Goal: Task Accomplishment & Management: Manage account settings

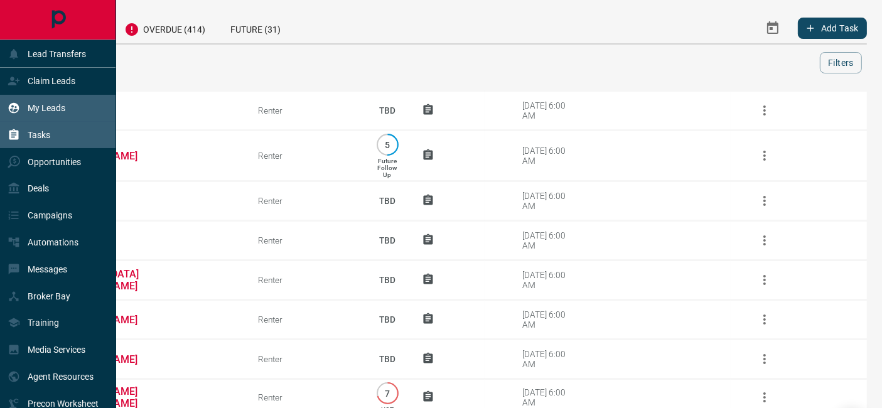
click at [40, 112] on p "My Leads" at bounding box center [47, 108] width 38 height 10
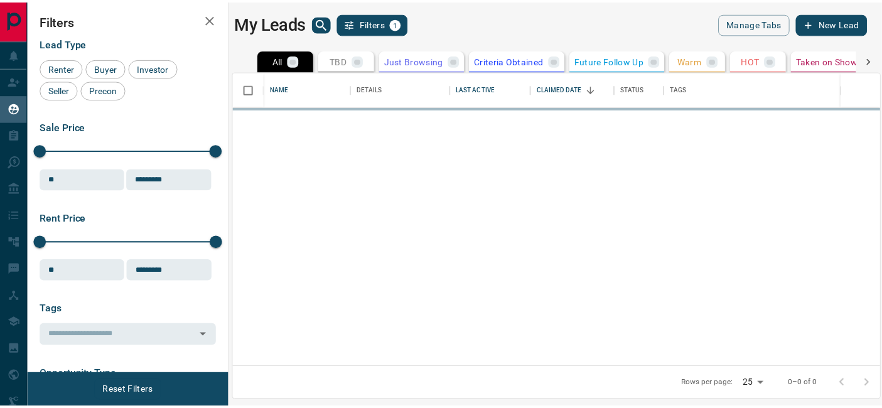
scroll to position [286, 646]
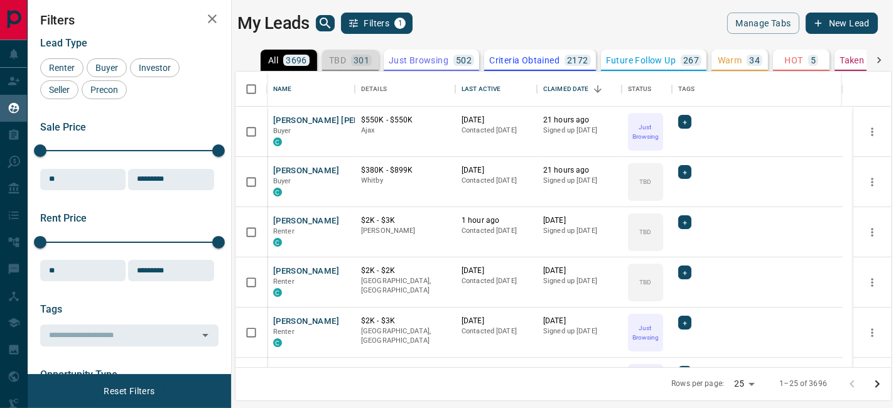
click at [339, 60] on p "TBD" at bounding box center [337, 60] width 17 height 9
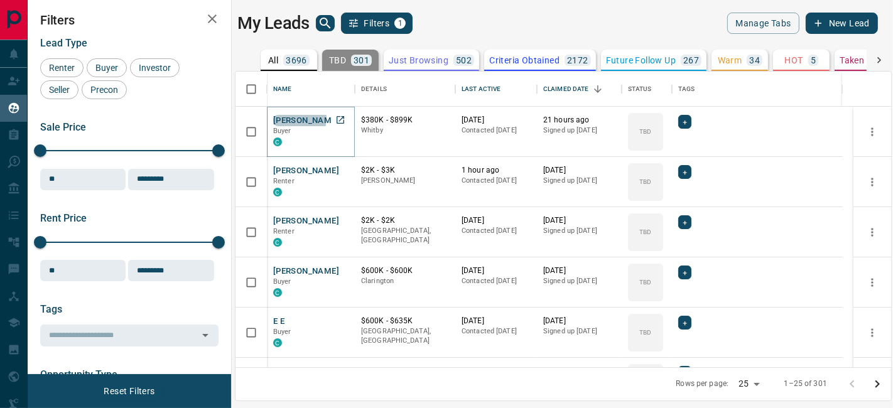
click at [291, 117] on button "[PERSON_NAME]" at bounding box center [306, 121] width 66 height 12
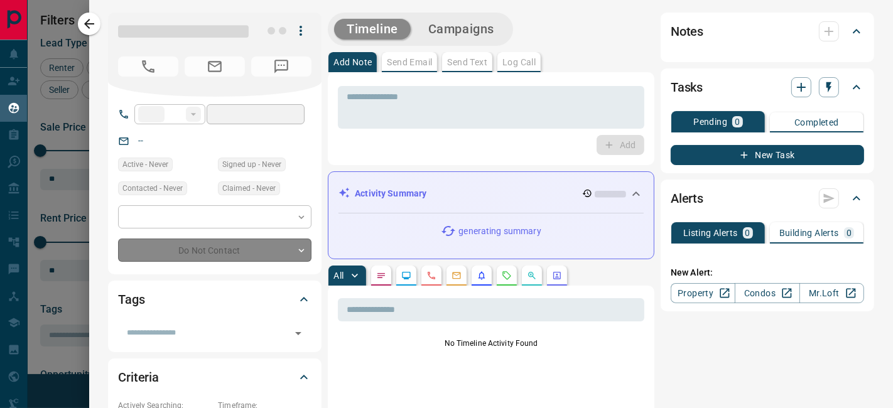
type input "**"
type input "**********"
type input "**"
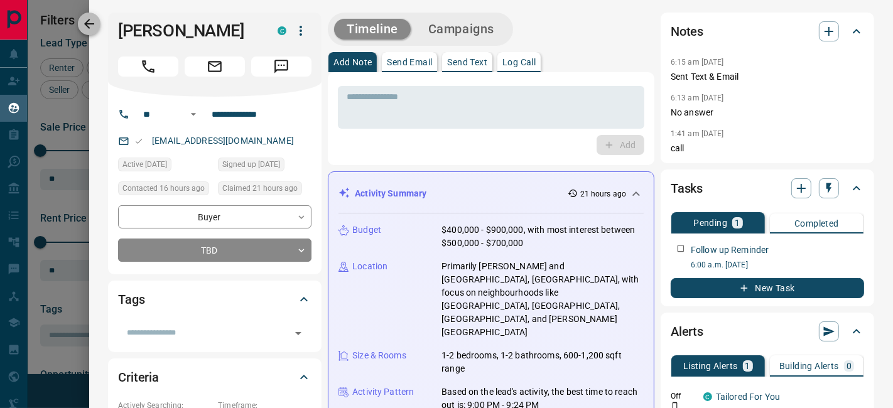
click at [84, 18] on icon "button" at bounding box center [89, 23] width 15 height 15
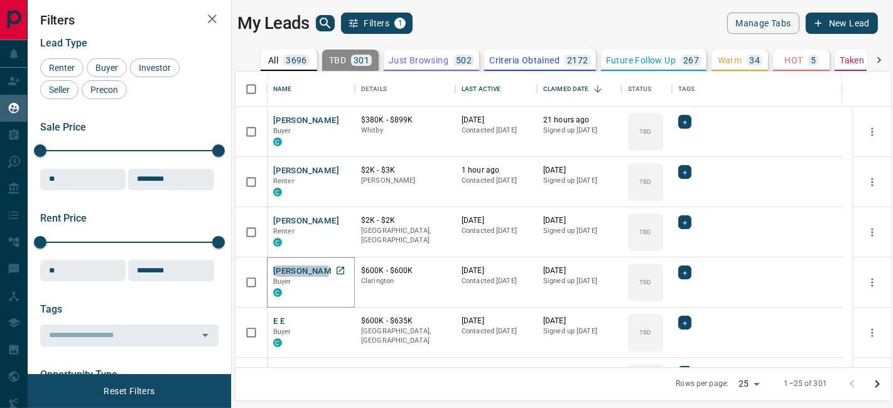
click at [298, 270] on button "[PERSON_NAME]" at bounding box center [306, 272] width 66 height 12
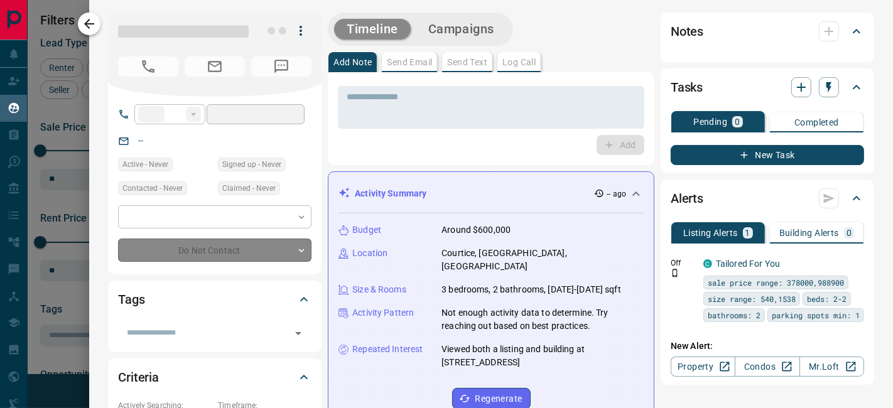
type input "**"
type input "**********"
type input "**"
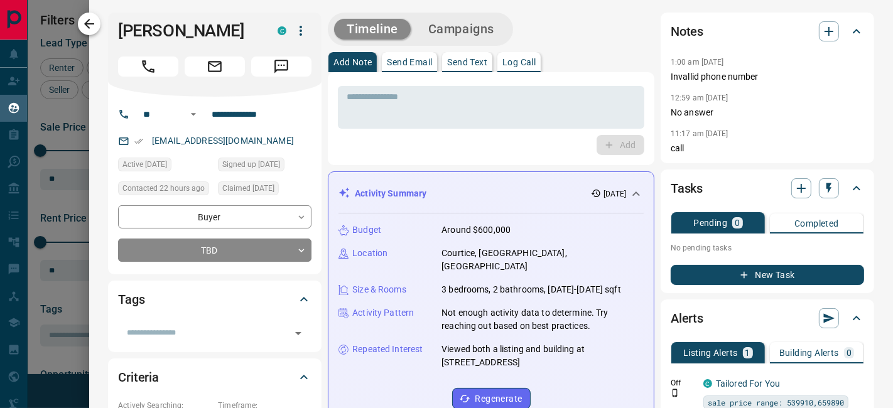
click at [92, 30] on icon "button" at bounding box center [89, 23] width 15 height 15
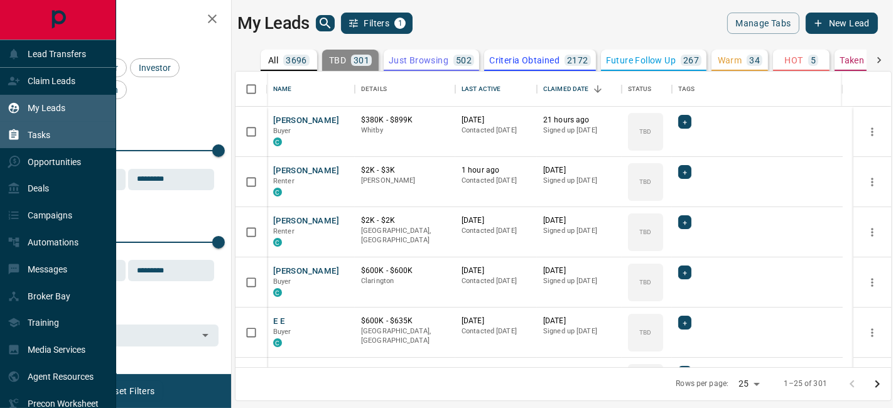
click at [50, 141] on div "Tasks" at bounding box center [58, 135] width 116 height 27
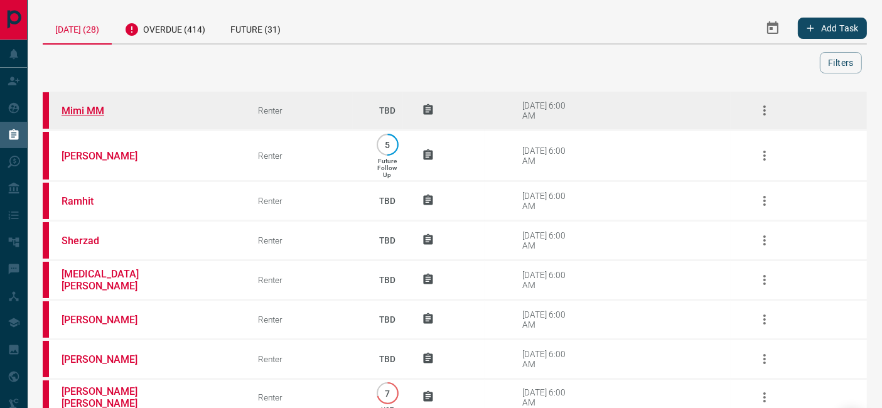
click at [86, 106] on link "Mimi MM" at bounding box center [109, 111] width 94 height 12
click at [769, 109] on icon "button" at bounding box center [764, 110] width 15 height 15
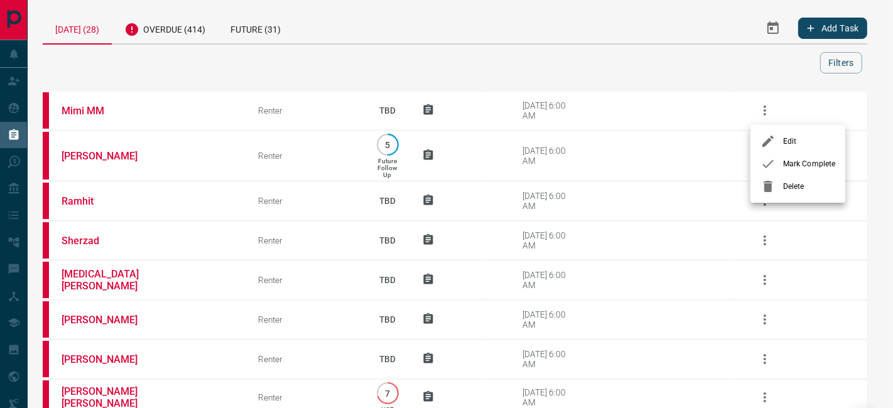
click at [790, 162] on span "Mark Complete" at bounding box center [809, 163] width 52 height 11
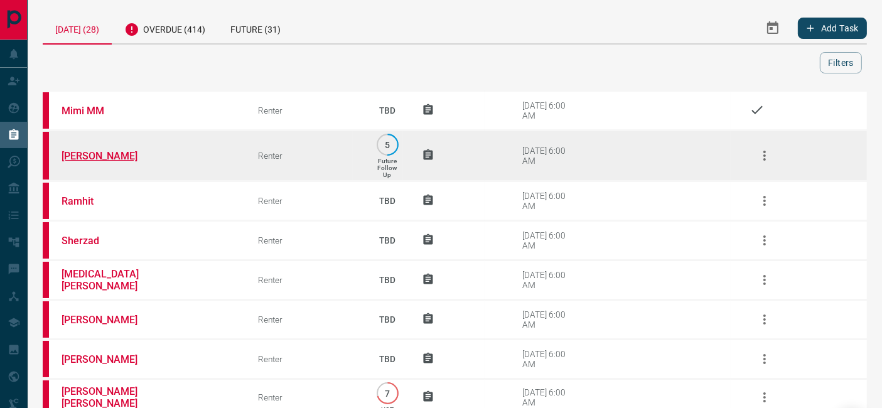
click at [95, 150] on link "[PERSON_NAME]" at bounding box center [109, 156] width 94 height 12
click at [766, 153] on icon "button" at bounding box center [765, 156] width 3 height 10
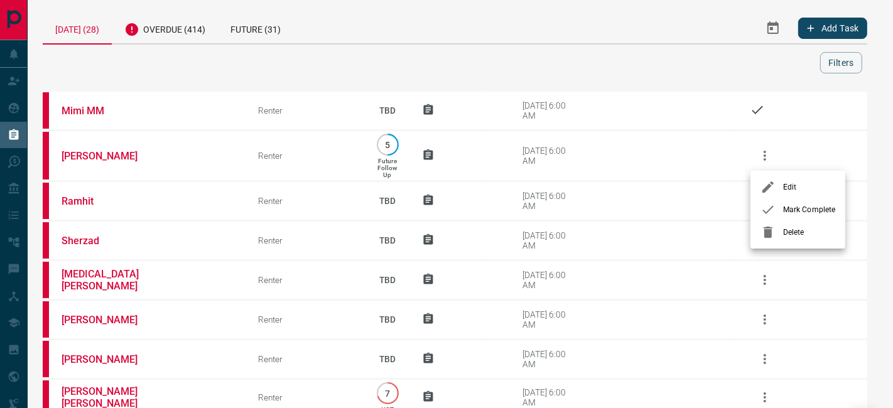
click at [796, 205] on span "Mark Complete" at bounding box center [809, 209] width 52 height 11
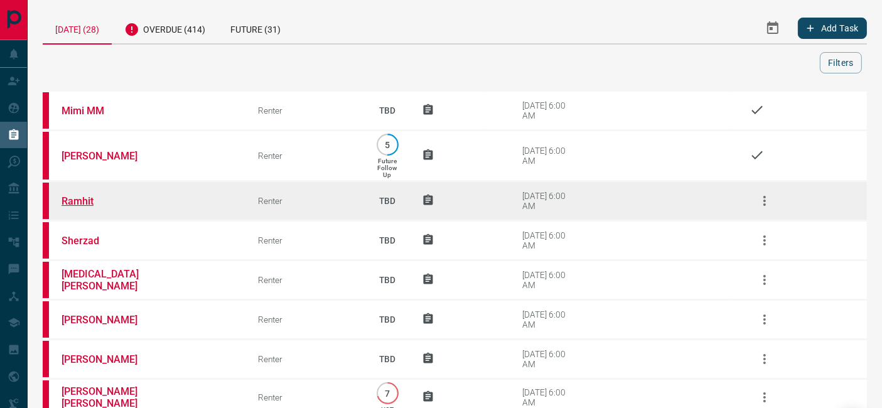
click at [72, 200] on link "Ramhit" at bounding box center [109, 201] width 94 height 12
click at [762, 198] on icon "button" at bounding box center [764, 200] width 15 height 15
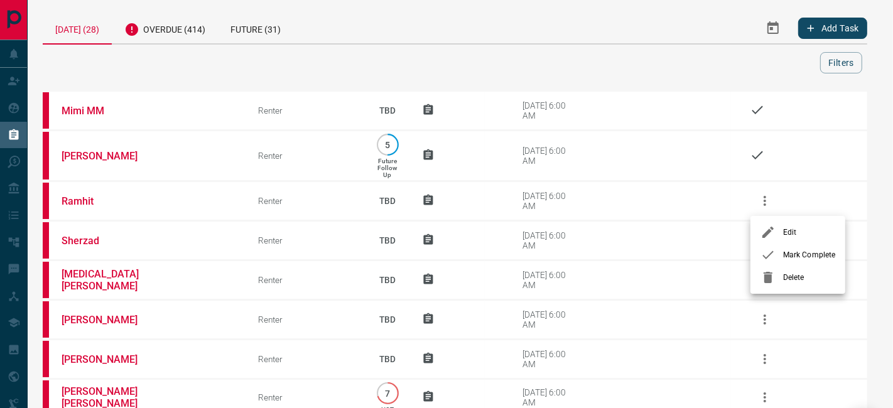
click at [580, 40] on div at bounding box center [446, 204] width 893 height 408
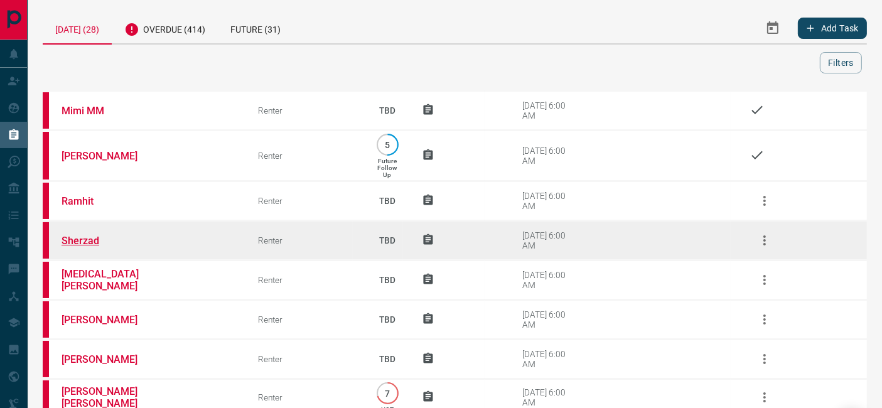
click at [79, 240] on link "Sherzad" at bounding box center [109, 241] width 94 height 12
click at [88, 244] on link "Sherzad" at bounding box center [109, 241] width 94 height 12
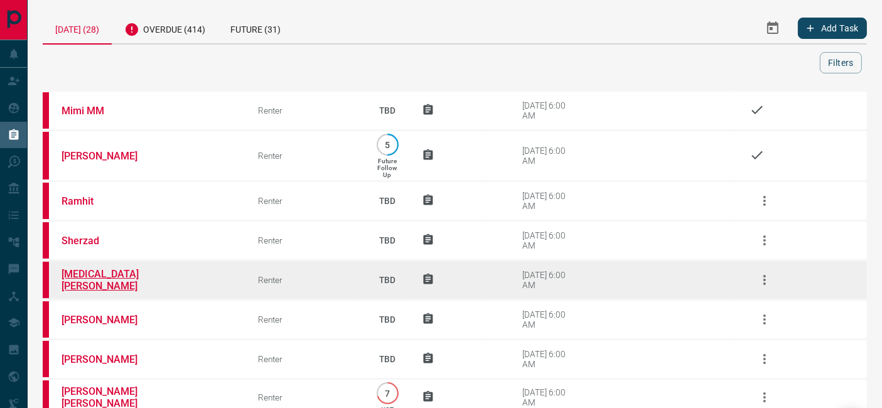
click at [95, 279] on link "[MEDICAL_DATA][PERSON_NAME]" at bounding box center [109, 280] width 94 height 24
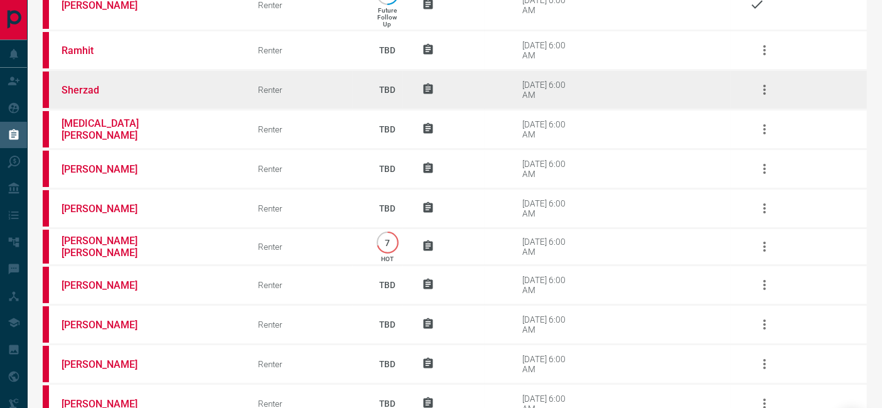
scroll to position [139, 0]
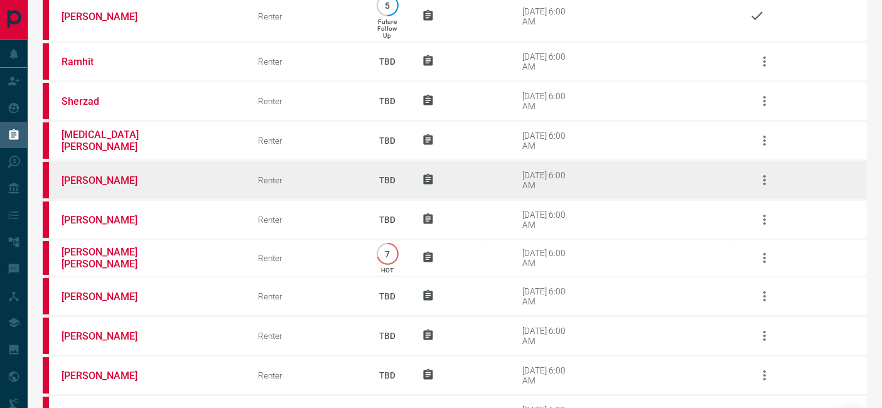
click at [86, 173] on td "[PERSON_NAME]" at bounding box center [141, 181] width 197 height 40
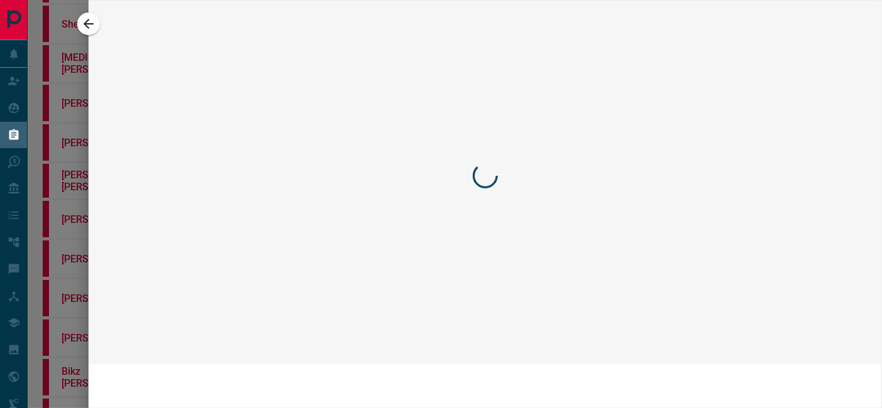
scroll to position [63, 0]
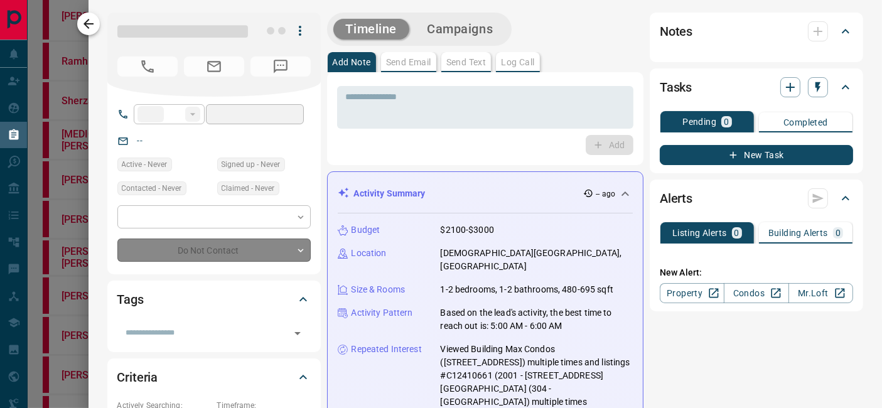
type input "**"
type input "**********"
type input "**"
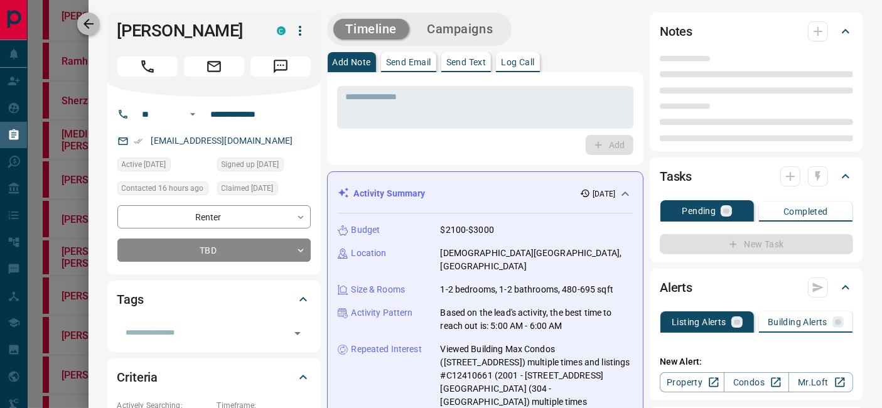
click at [89, 28] on icon "button" at bounding box center [89, 24] width 10 height 10
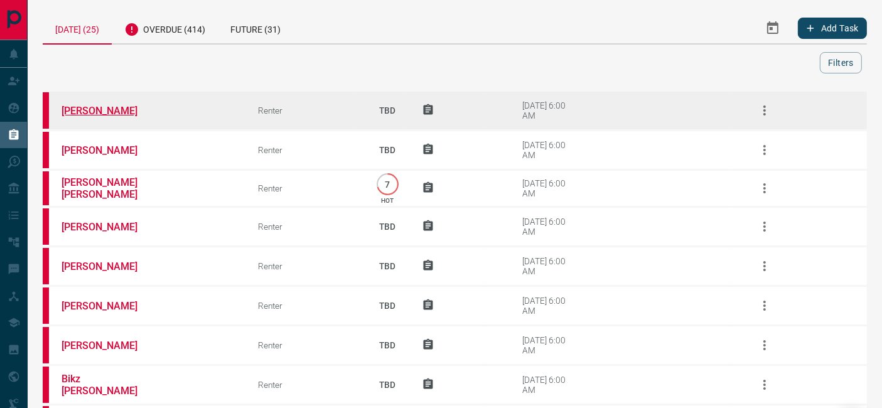
click at [92, 107] on link "[PERSON_NAME]" at bounding box center [109, 111] width 94 height 12
click at [762, 109] on icon "button" at bounding box center [764, 110] width 15 height 15
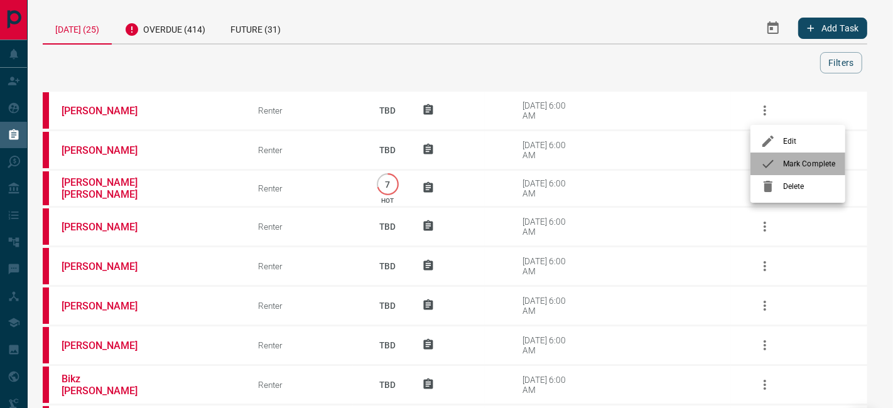
click at [791, 164] on span "Mark Complete" at bounding box center [809, 163] width 52 height 11
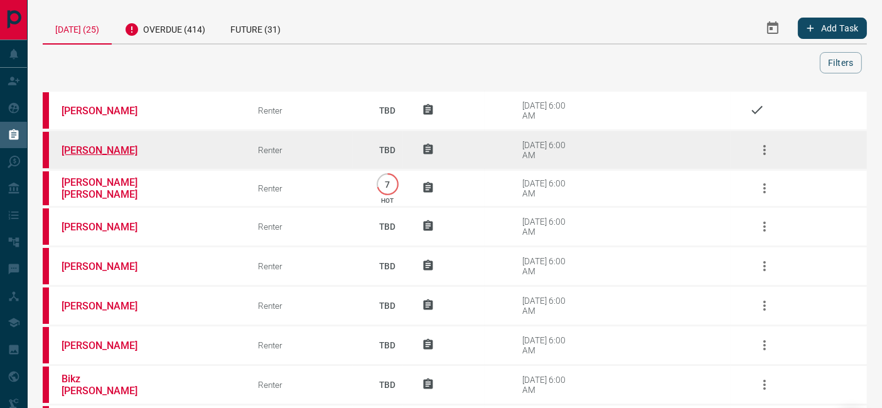
click at [77, 148] on link "[PERSON_NAME]" at bounding box center [109, 150] width 94 height 12
click at [774, 151] on button "button" at bounding box center [765, 150] width 30 height 30
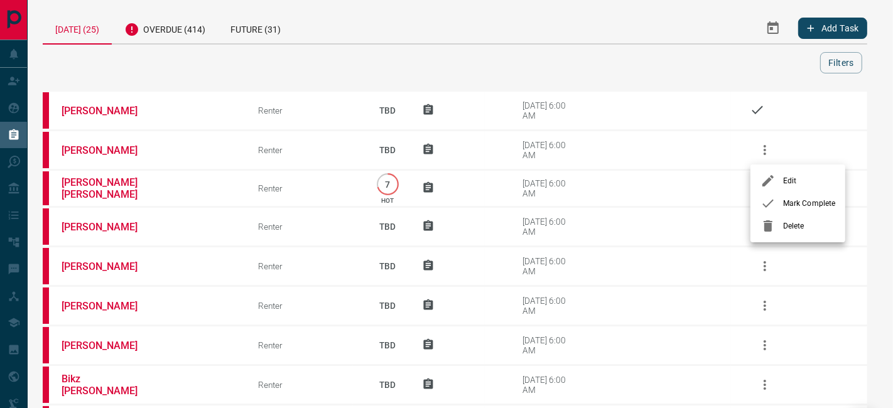
click at [791, 195] on li "Mark Complete" at bounding box center [797, 203] width 95 height 23
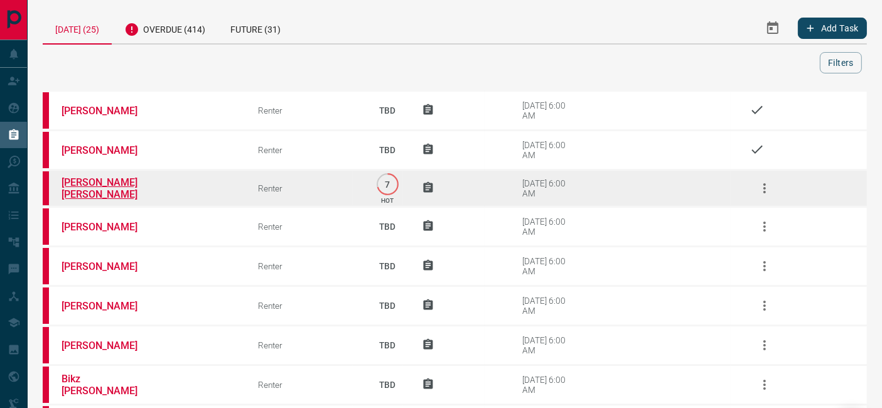
click at [86, 182] on link "[PERSON_NAME] [PERSON_NAME]" at bounding box center [109, 188] width 94 height 24
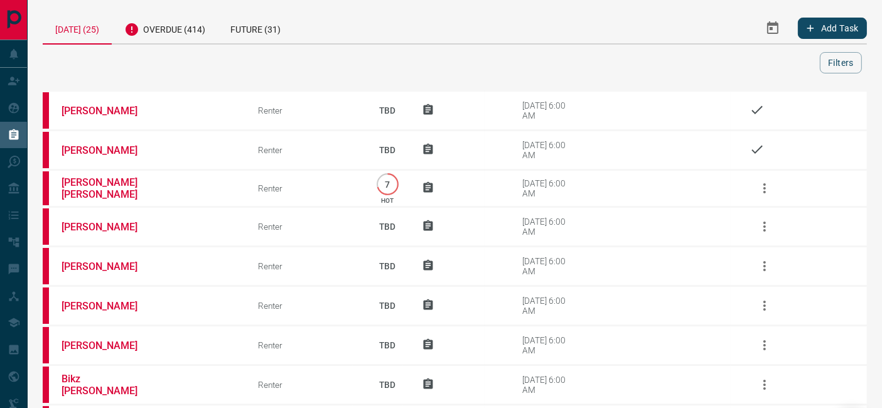
drag, startPoint x: 766, startPoint y: 191, endPoint x: 620, endPoint y: 31, distance: 216.0
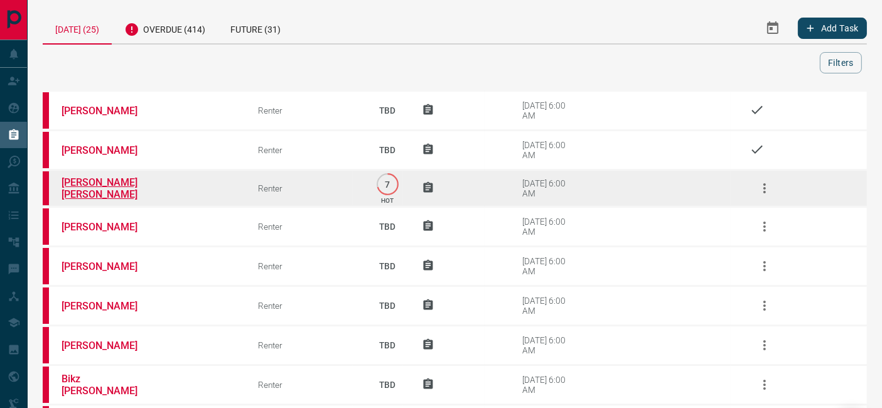
click at [116, 188] on link "[PERSON_NAME] [PERSON_NAME]" at bounding box center [109, 188] width 94 height 24
click at [764, 187] on icon "button" at bounding box center [764, 188] width 15 height 15
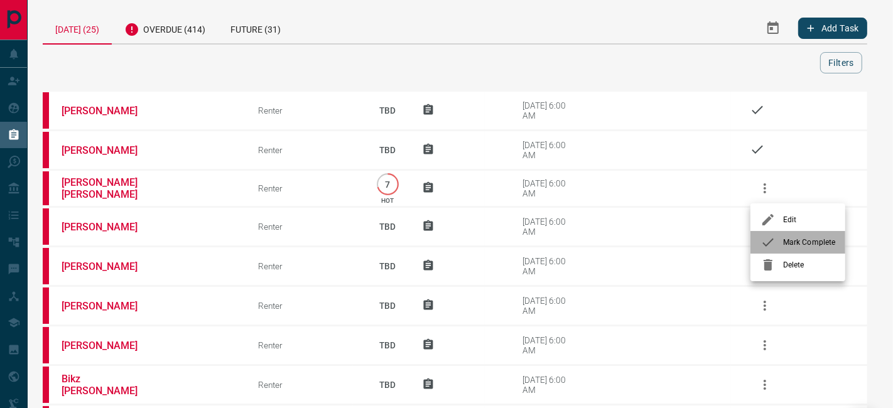
click at [793, 251] on li "Mark Complete" at bounding box center [797, 242] width 95 height 23
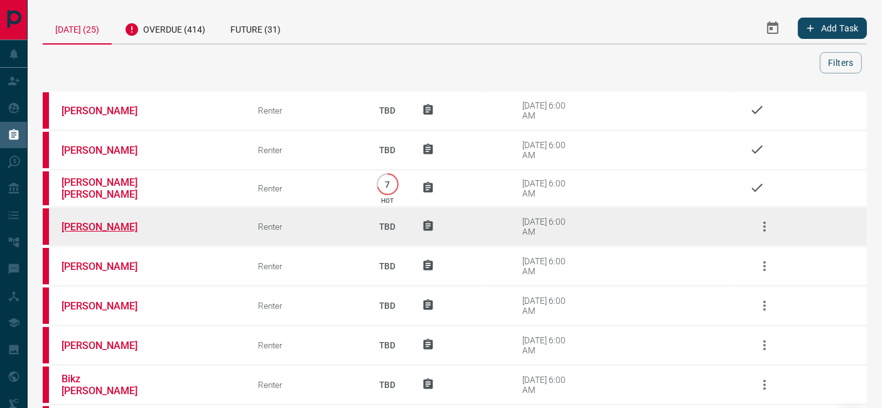
click at [93, 227] on link "[PERSON_NAME]" at bounding box center [109, 227] width 94 height 12
click at [766, 229] on icon "button" at bounding box center [764, 226] width 15 height 15
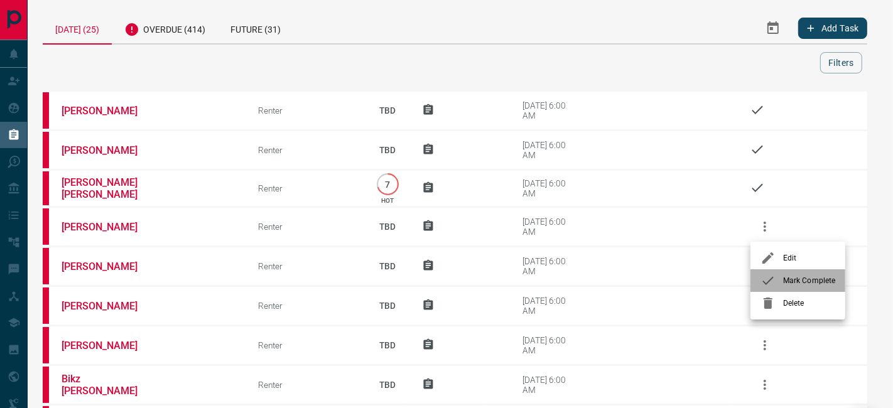
click at [773, 279] on icon at bounding box center [768, 280] width 15 height 15
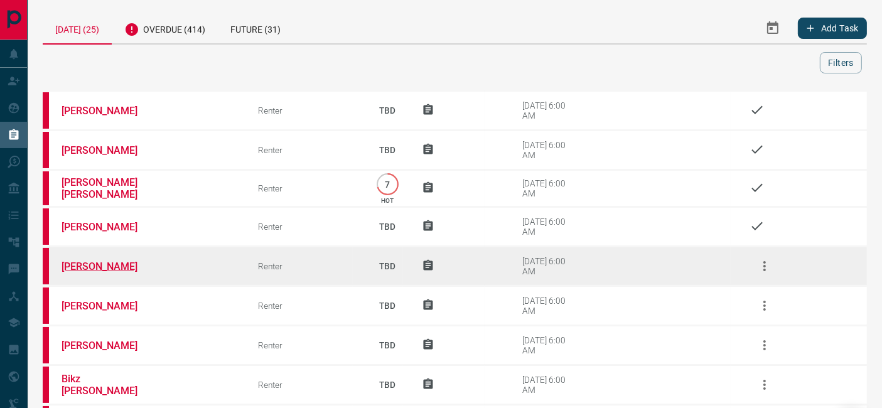
click at [76, 269] on link "[PERSON_NAME]" at bounding box center [109, 267] width 94 height 12
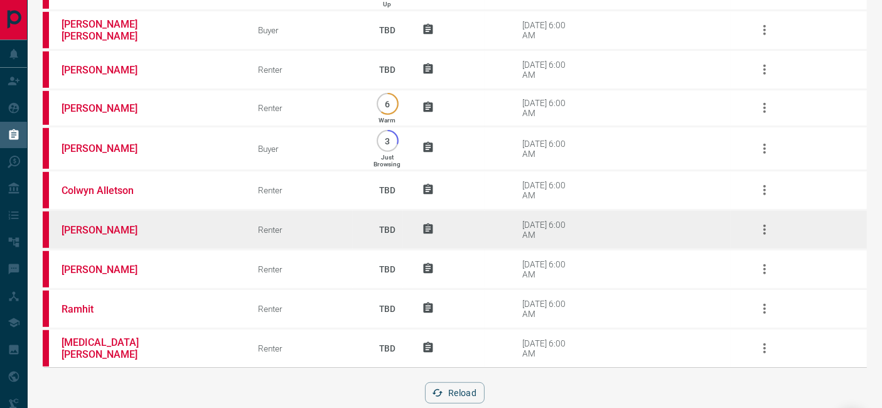
scroll to position [754, 0]
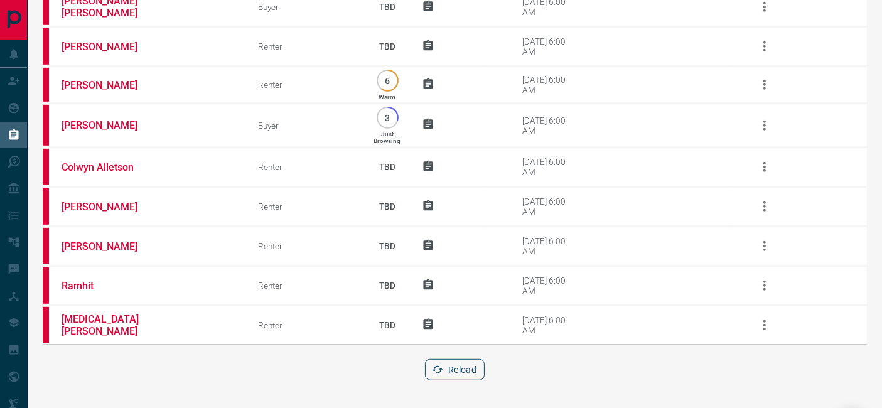
click at [441, 369] on icon "button" at bounding box center [438, 370] width 11 height 8
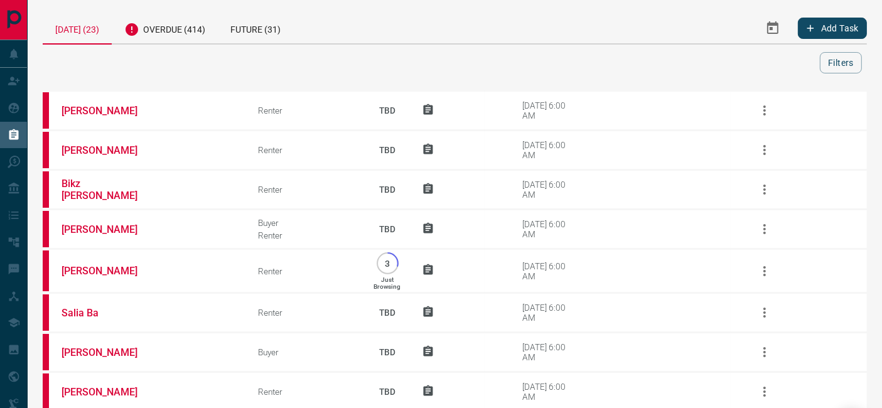
click at [378, 69] on div at bounding box center [434, 62] width 772 height 21
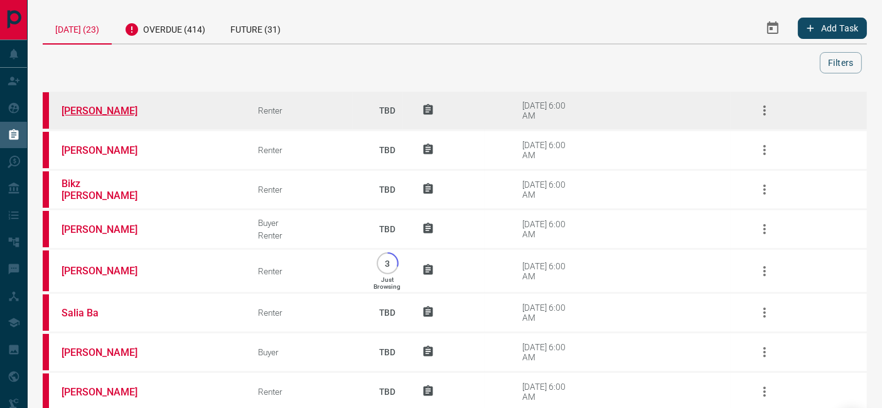
click at [106, 114] on link "[PERSON_NAME]" at bounding box center [109, 111] width 94 height 12
click at [99, 106] on link "[PERSON_NAME]" at bounding box center [109, 111] width 94 height 12
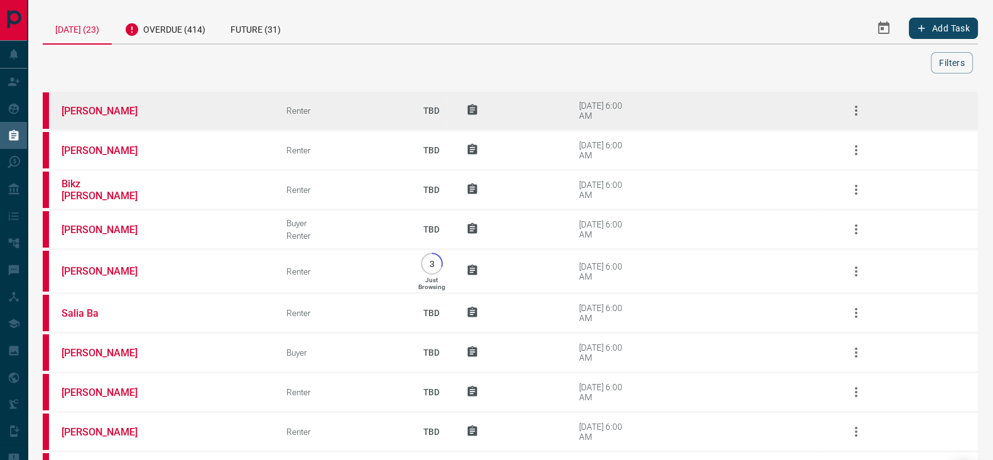
click at [852, 114] on icon "button" at bounding box center [855, 110] width 15 height 15
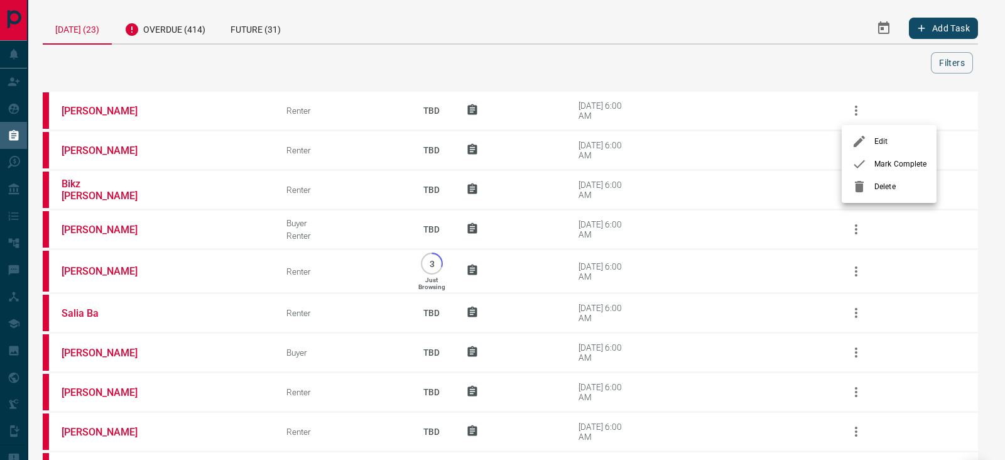
click at [883, 172] on li "Mark Complete" at bounding box center [889, 164] width 95 height 23
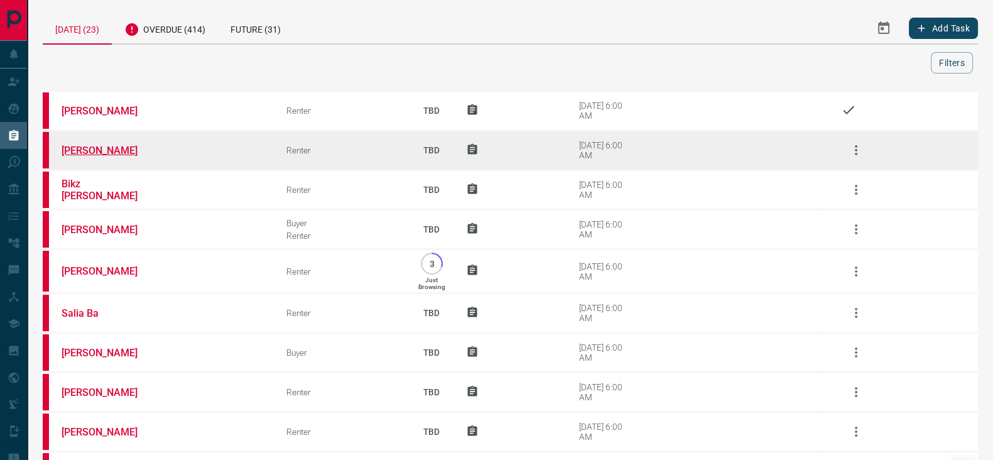
click at [107, 148] on link "[PERSON_NAME]" at bounding box center [109, 150] width 94 height 12
click at [856, 139] on button "button" at bounding box center [856, 150] width 30 height 30
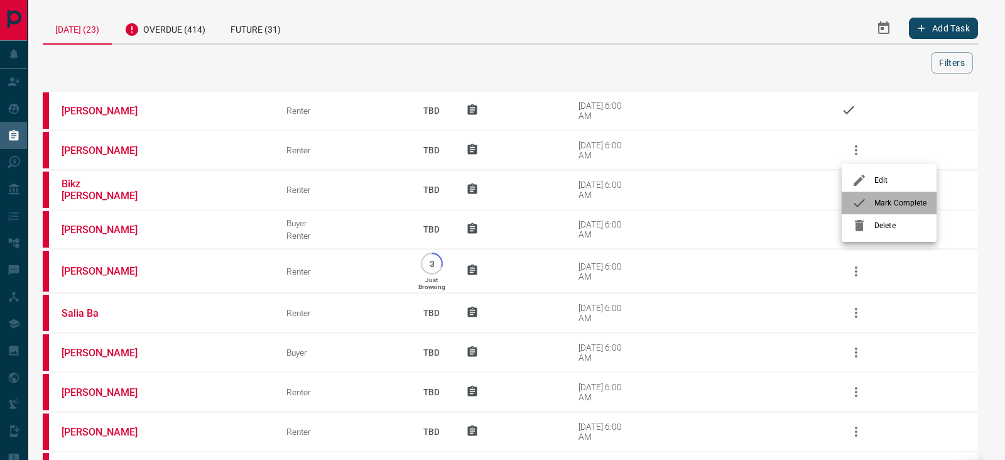
click at [892, 202] on span "Mark Complete" at bounding box center [900, 202] width 52 height 11
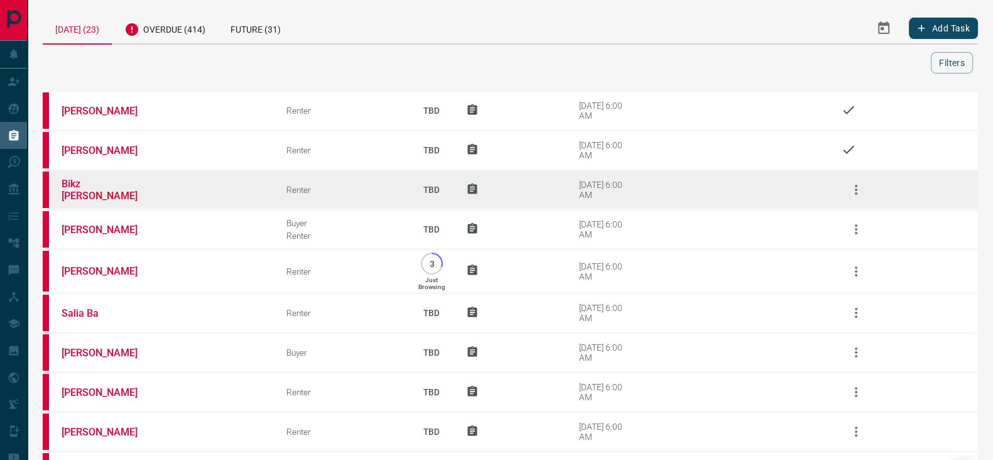
click at [91, 181] on td "Bikz [PERSON_NAME]" at bounding box center [155, 190] width 225 height 40
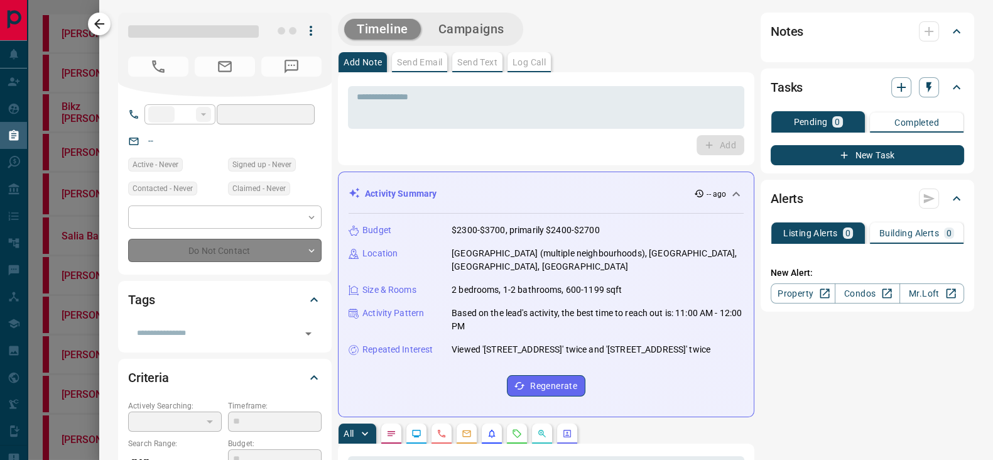
type input "**"
type input "**********"
type input "**"
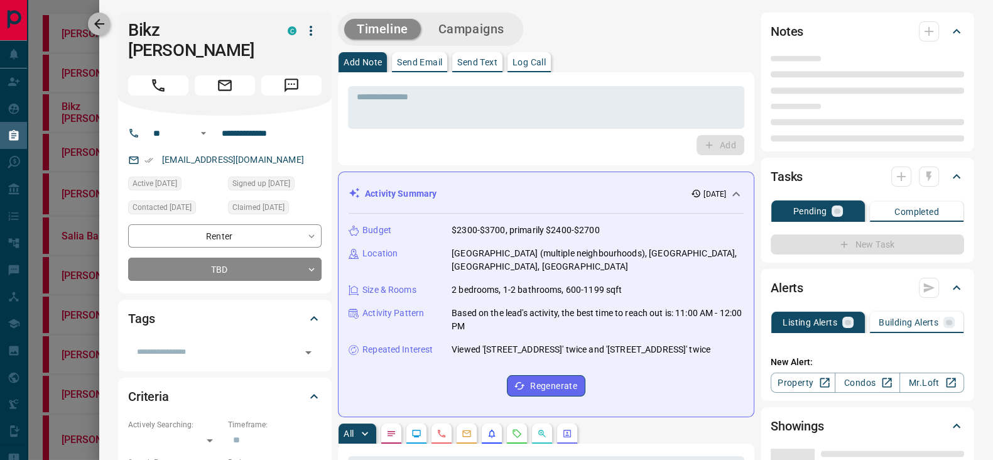
click at [106, 23] on icon "button" at bounding box center [99, 23] width 15 height 15
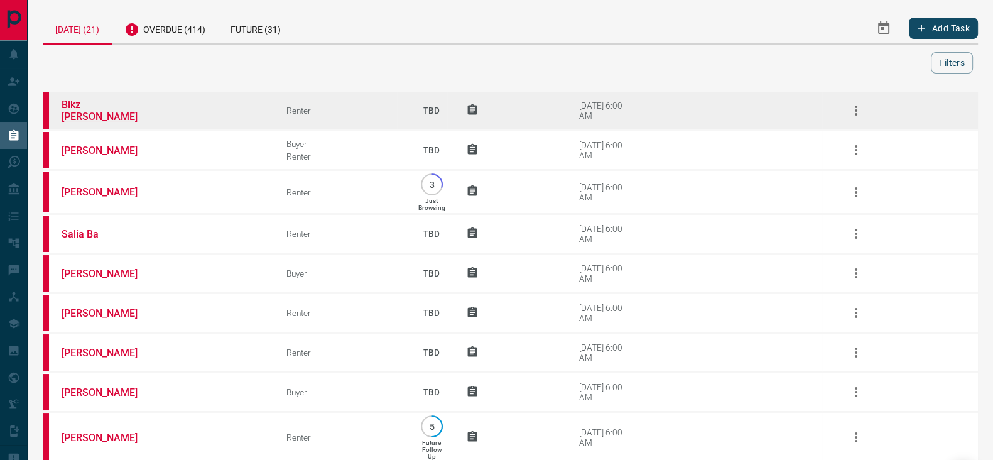
click at [85, 109] on link "Bikz [PERSON_NAME]" at bounding box center [109, 111] width 94 height 24
click at [853, 114] on icon "button" at bounding box center [855, 110] width 15 height 15
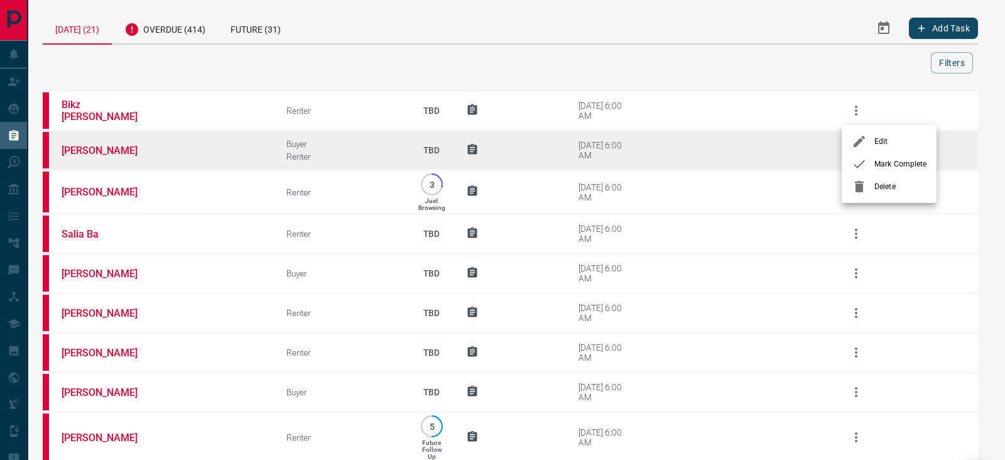
click at [892, 160] on span "Mark Complete" at bounding box center [900, 163] width 52 height 11
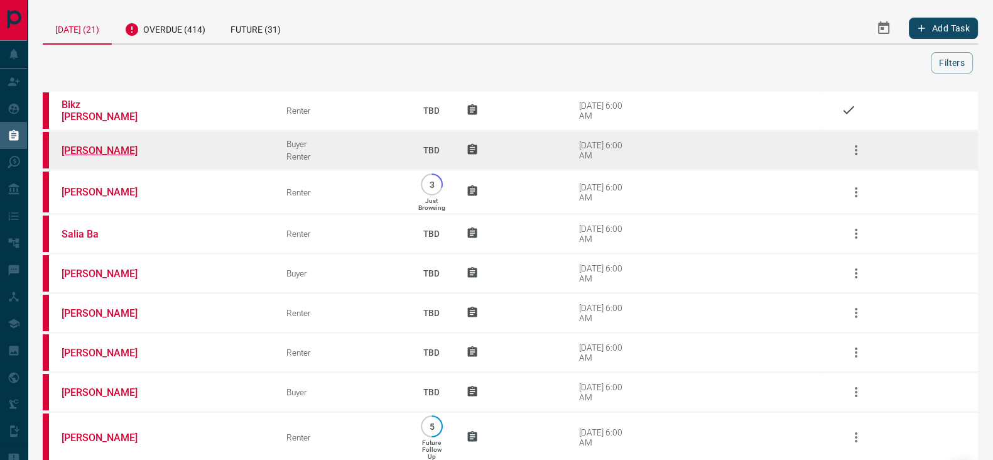
click at [86, 148] on link "[PERSON_NAME]" at bounding box center [109, 150] width 94 height 12
